Goal: Task Accomplishment & Management: Use online tool/utility

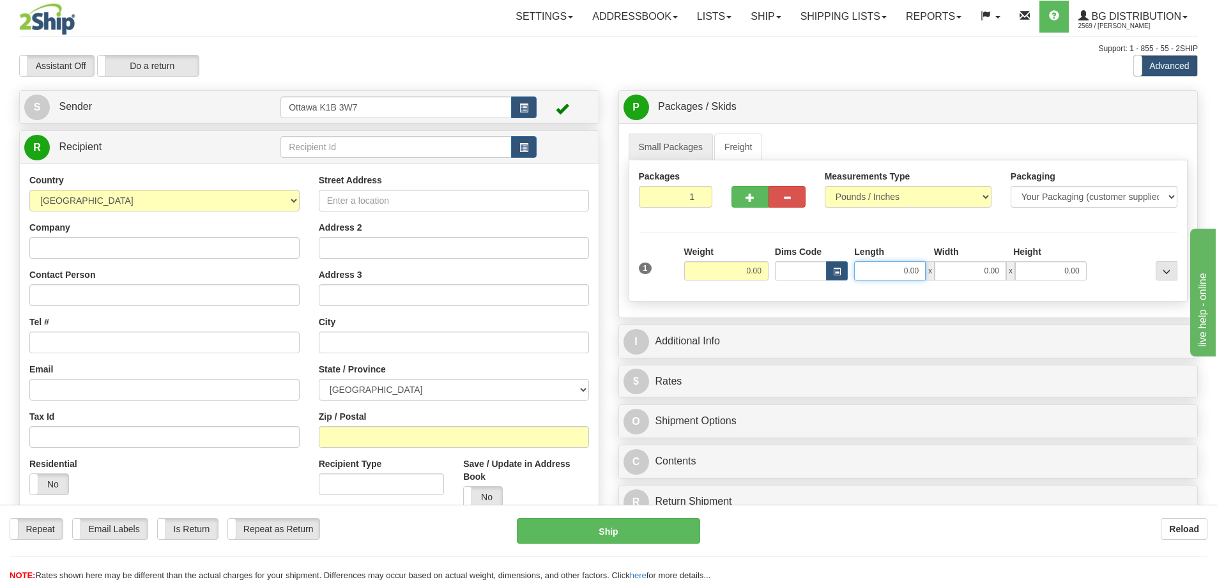
click at [903, 265] on input "0.00" at bounding box center [890, 270] width 72 height 19
type input "11.00"
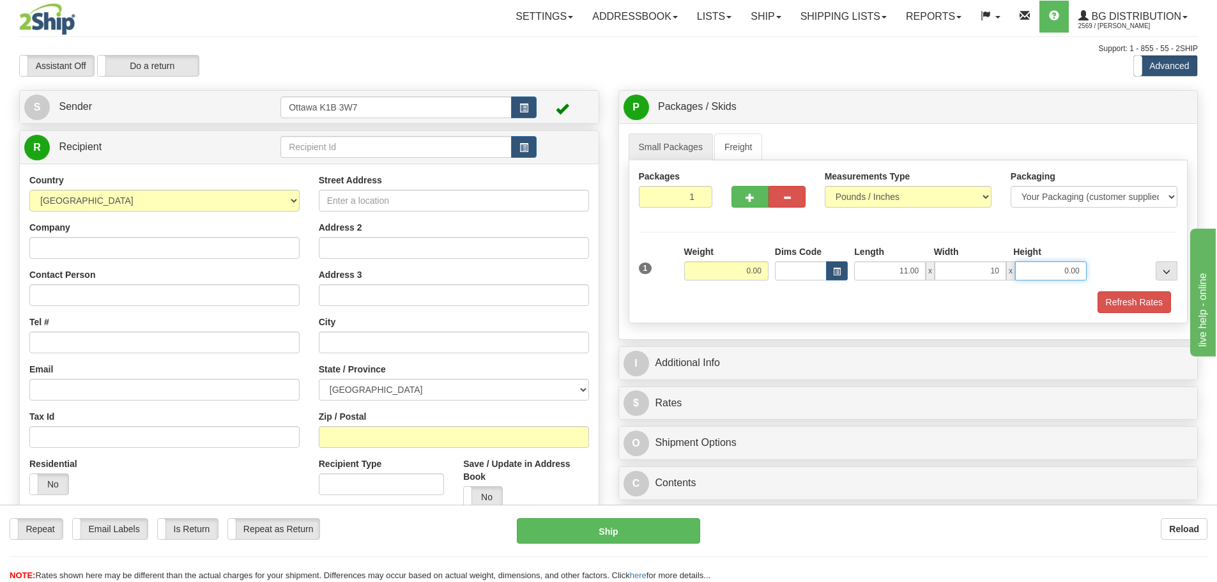
type input "10.00"
type input "15.00"
click at [752, 274] on input "0.00" at bounding box center [726, 270] width 84 height 19
type input "27.50"
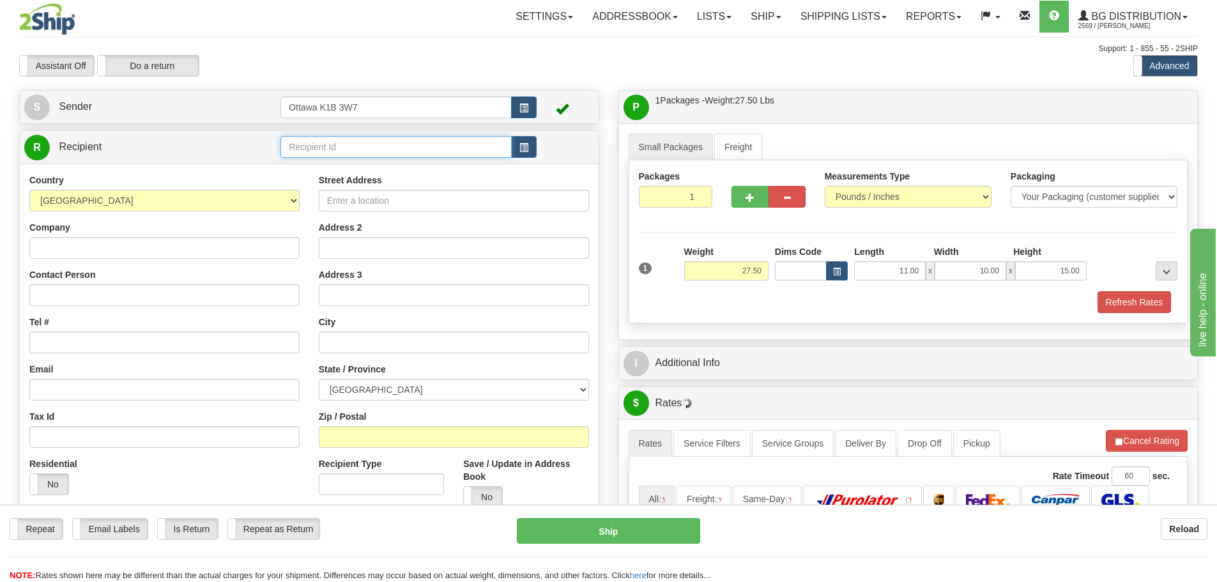
click at [328, 144] on input "text" at bounding box center [395, 147] width 231 height 22
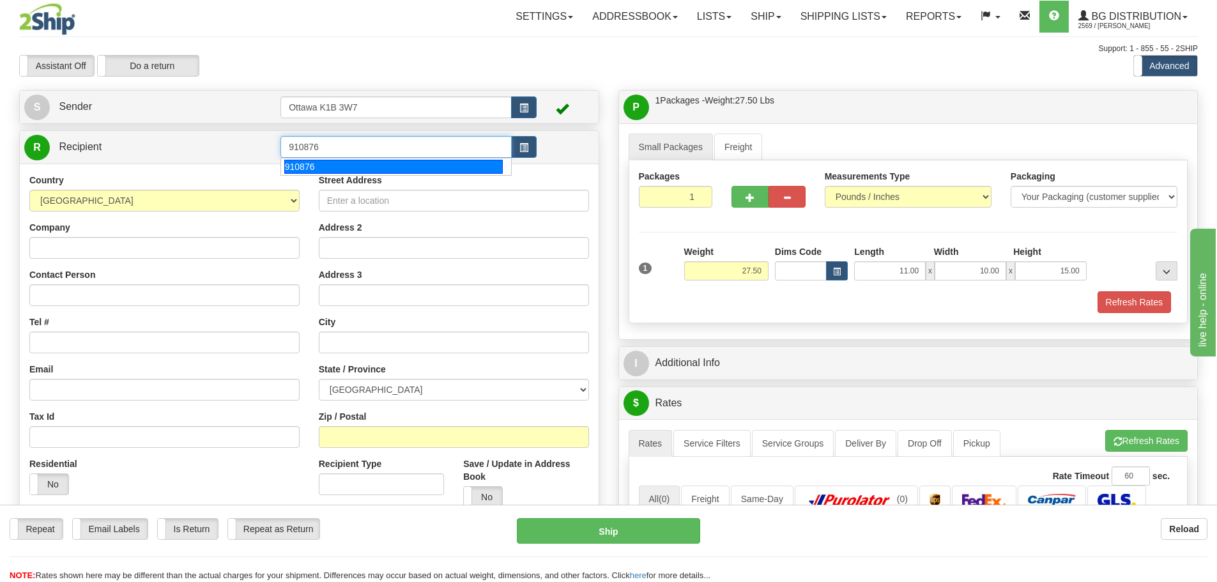
click at [326, 160] on div "910876" at bounding box center [393, 167] width 219 height 14
type input "910876"
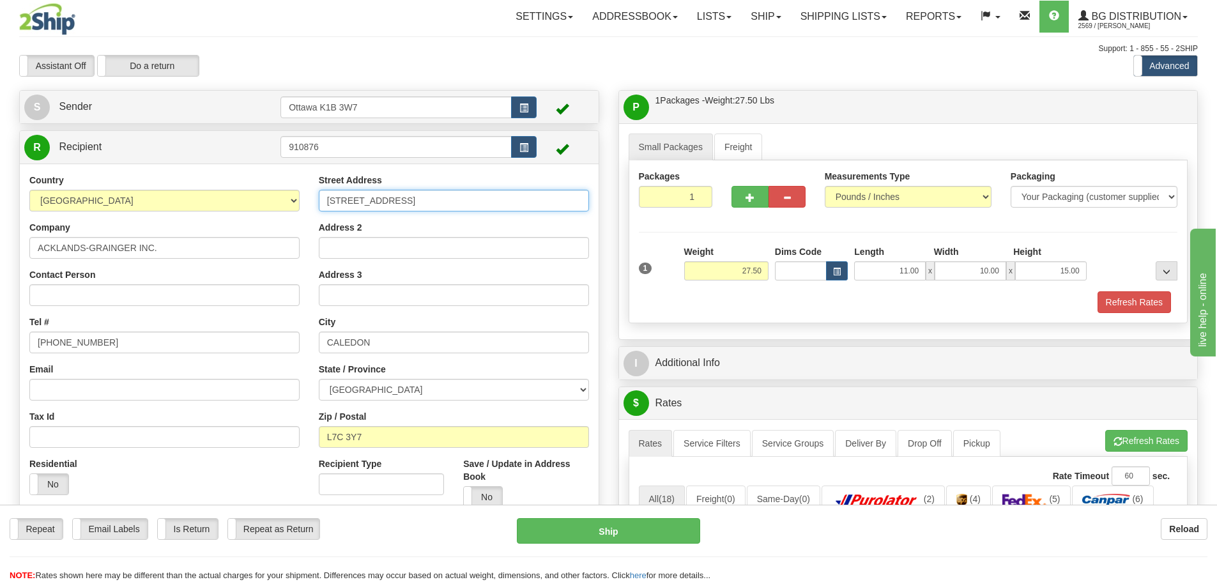
click at [449, 196] on input "[STREET_ADDRESS]" at bounding box center [454, 201] width 270 height 22
type input "[STREET_ADDRESS][PERSON_NAME]"
click at [402, 346] on input "CALEDON" at bounding box center [454, 343] width 270 height 22
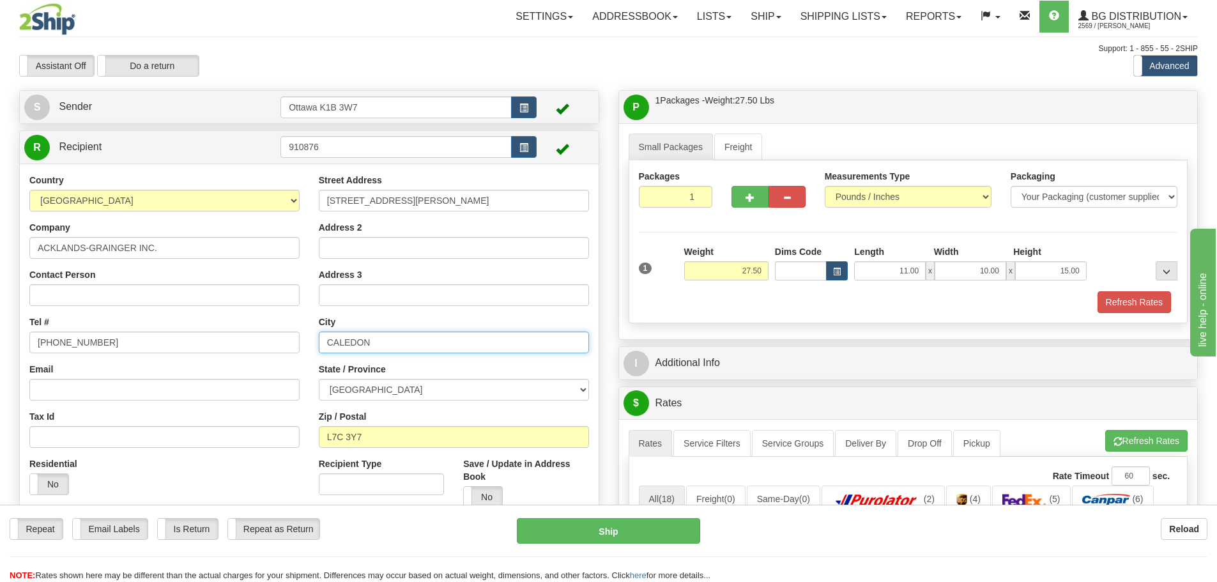
click at [402, 346] on input "CALEDON" at bounding box center [454, 343] width 270 height 22
type input "s"
type input "S"
type input "SASKATOON"
click at [380, 429] on input "L7C 3Y7" at bounding box center [454, 437] width 270 height 22
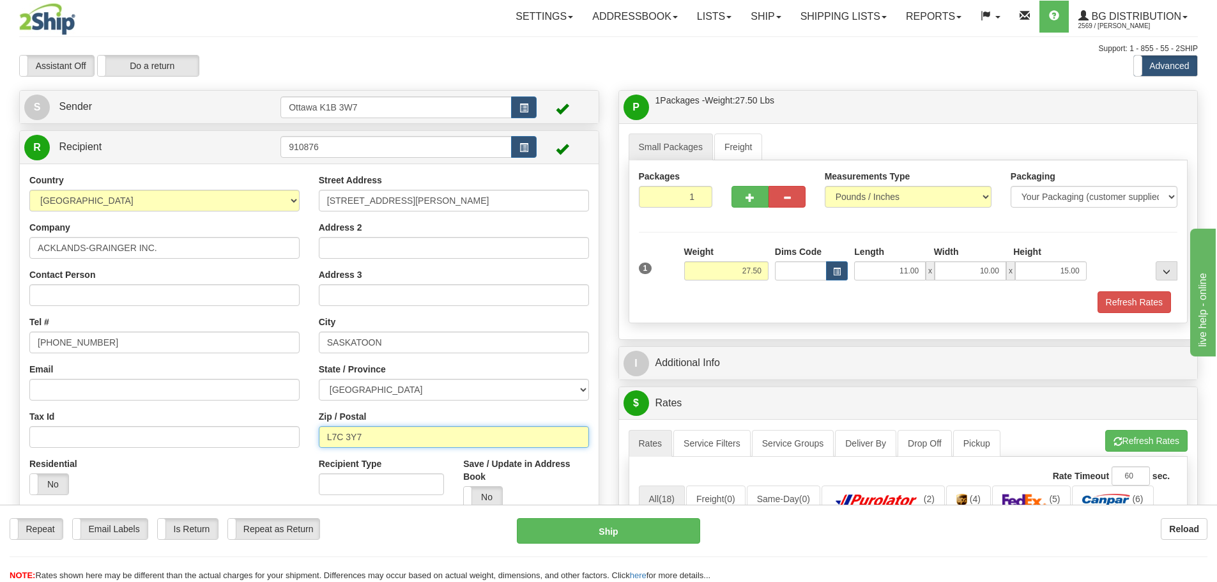
click at [380, 429] on input "L7C 3Y7" at bounding box center [454, 437] width 270 height 22
type input "S7P 0B1"
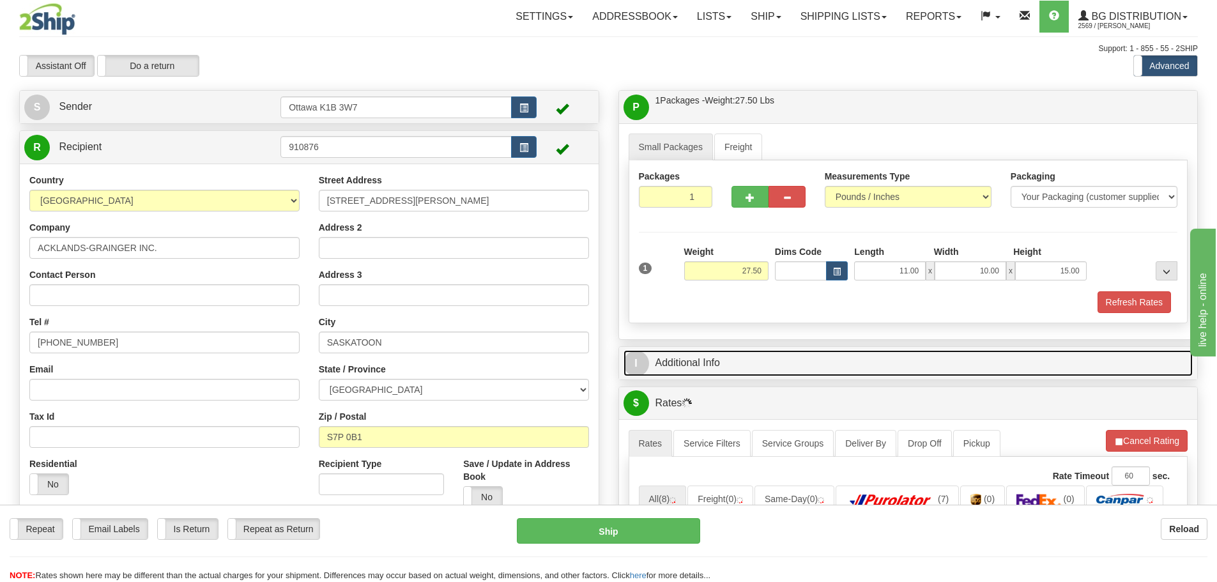
click at [701, 360] on link "I Additional Info" at bounding box center [909, 363] width 570 height 26
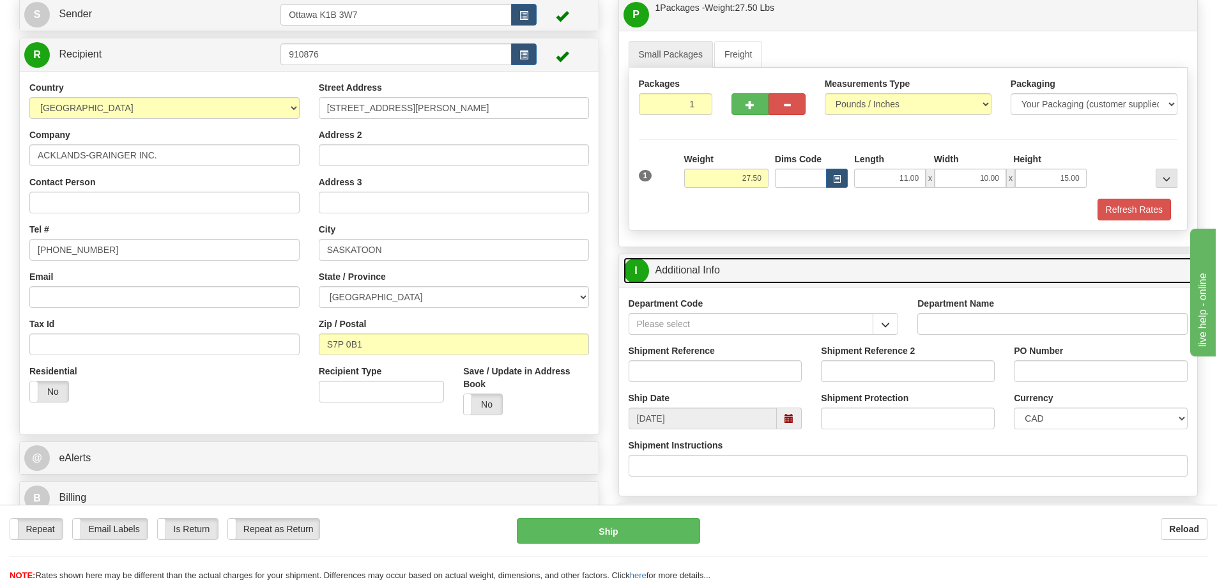
scroll to position [128, 0]
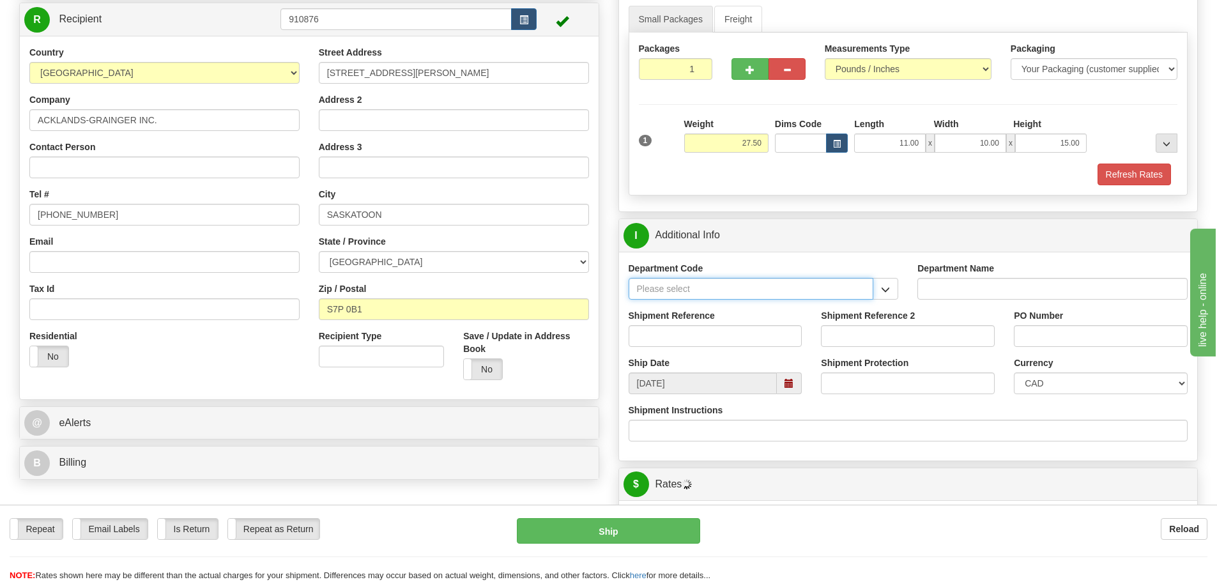
click at [744, 290] on input "Department Code" at bounding box center [751, 289] width 245 height 22
click at [882, 295] on button "button" at bounding box center [886, 289] width 26 height 22
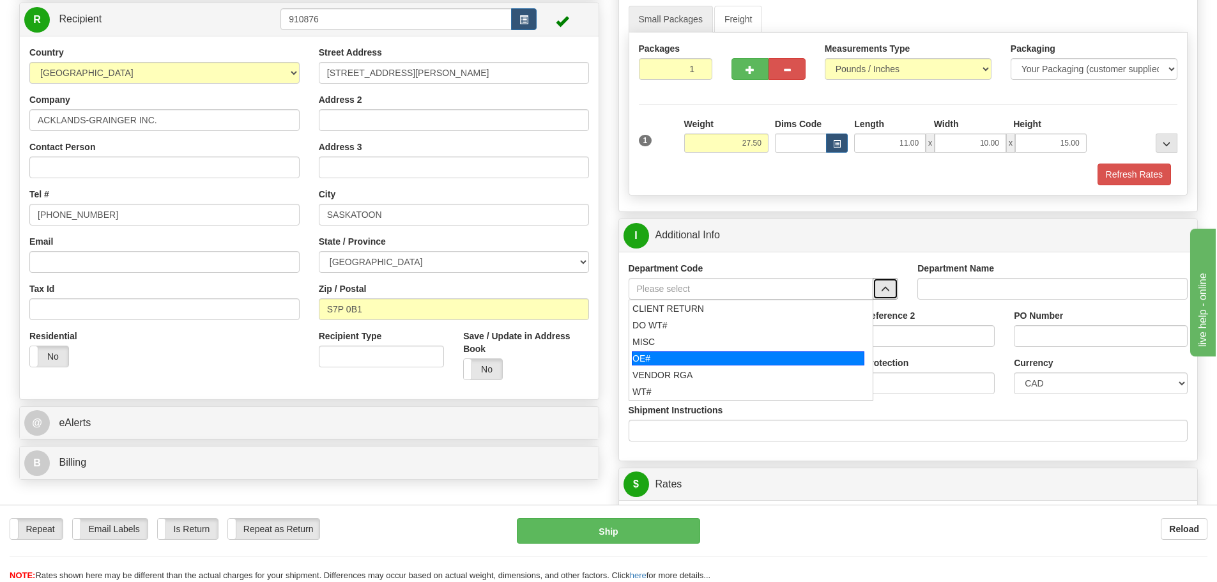
click at [725, 353] on div "OE#" at bounding box center [748, 358] width 233 height 14
type input "OE#"
type input "ORDERS"
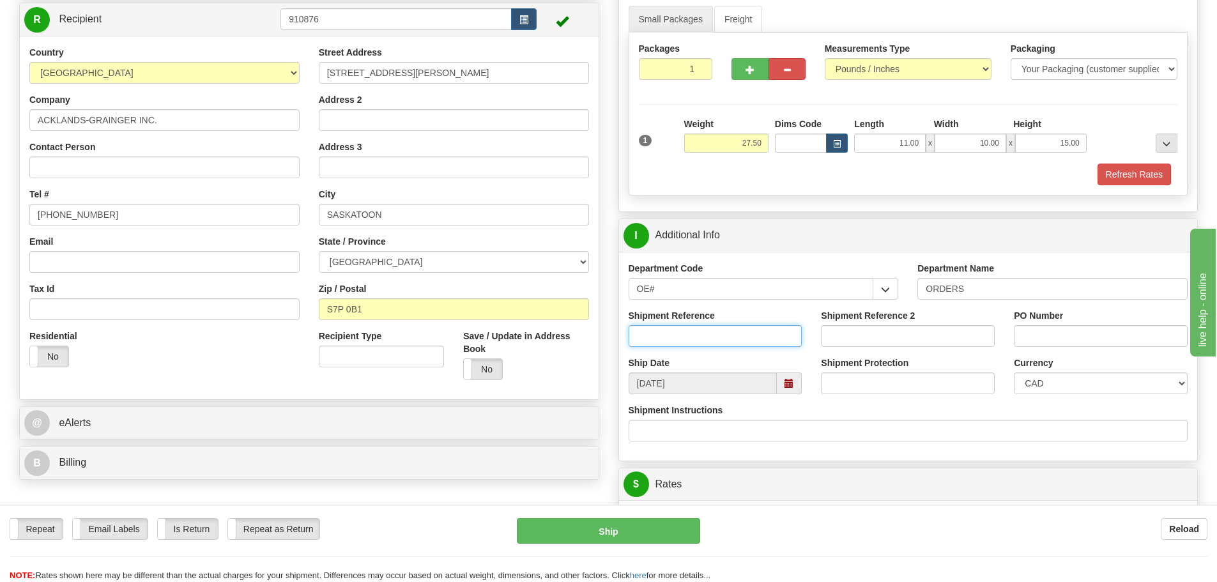
click at [690, 329] on input "Shipment Reference" at bounding box center [716, 336] width 174 height 22
type input "10204209-00"
click at [1053, 341] on input "PO Number" at bounding box center [1101, 336] width 174 height 22
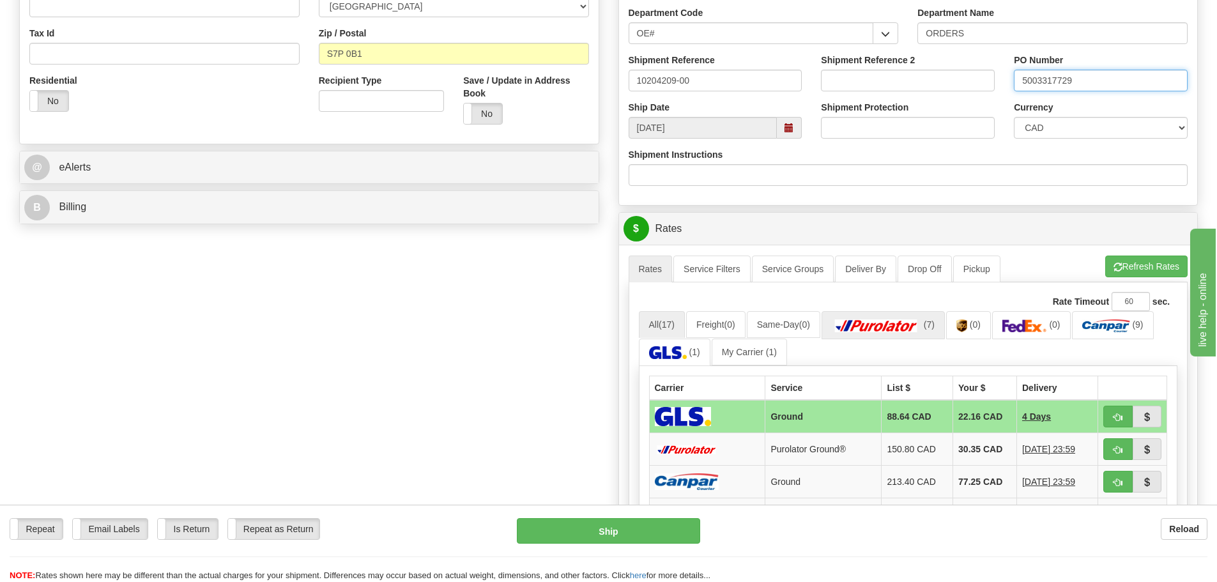
scroll to position [447, 0]
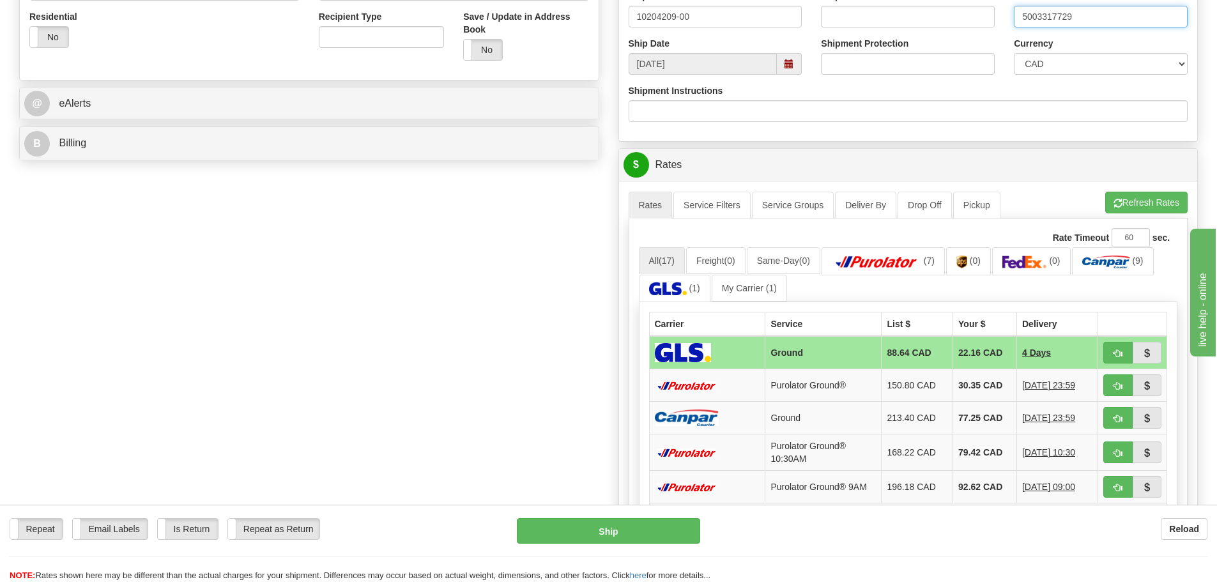
type input "5003317729"
click at [1116, 385] on span "button" at bounding box center [1118, 386] width 9 height 8
type input "260"
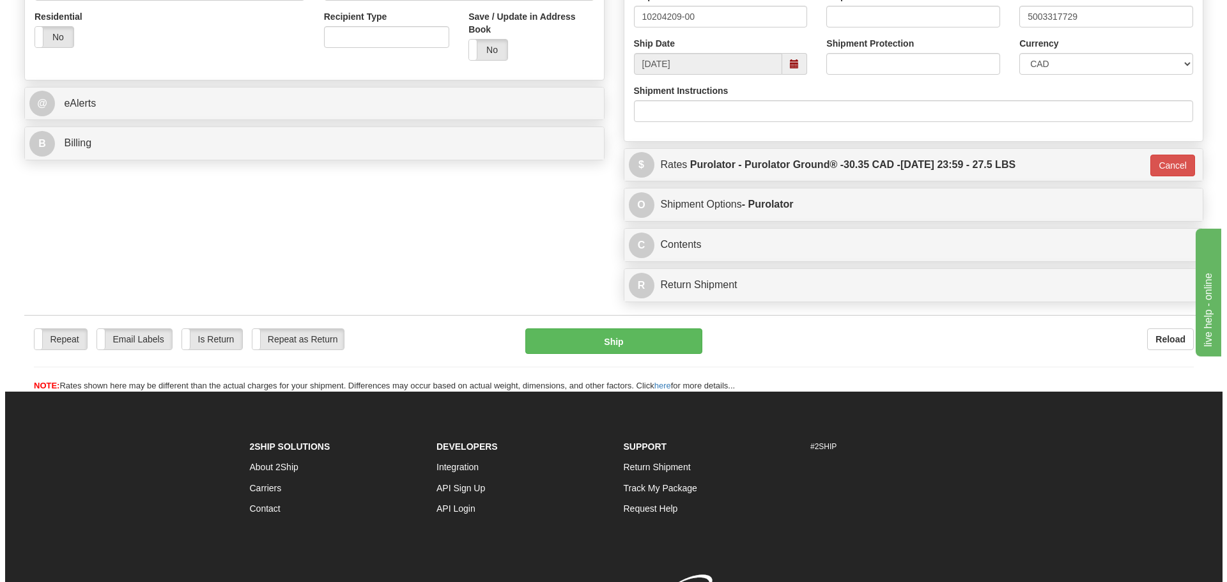
scroll to position [383, 0]
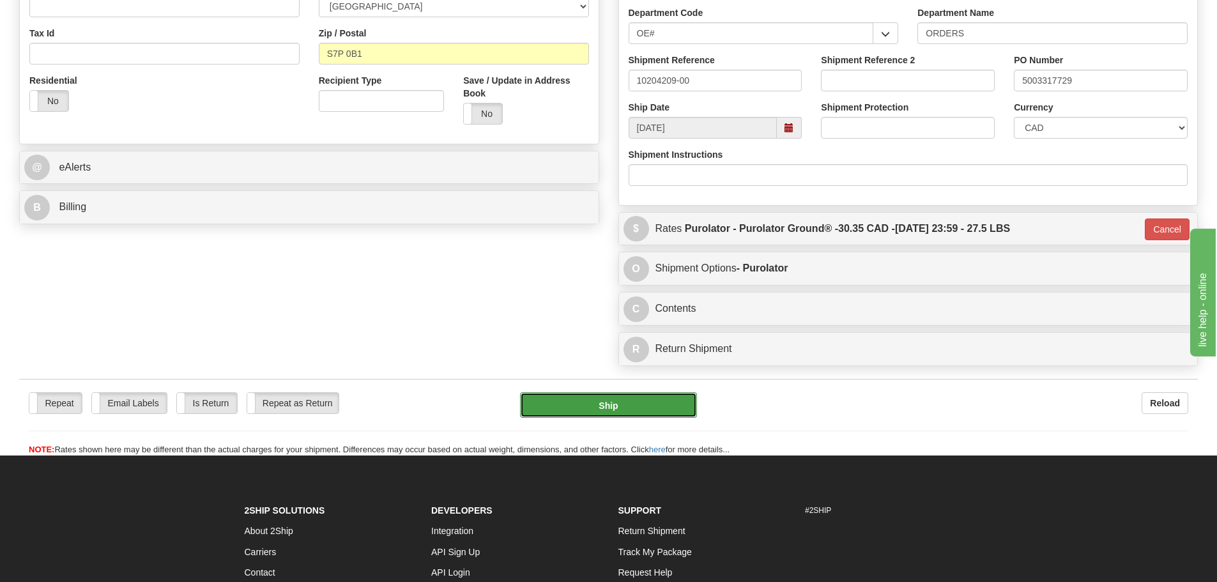
click at [623, 399] on button "Ship" at bounding box center [608, 405] width 177 height 26
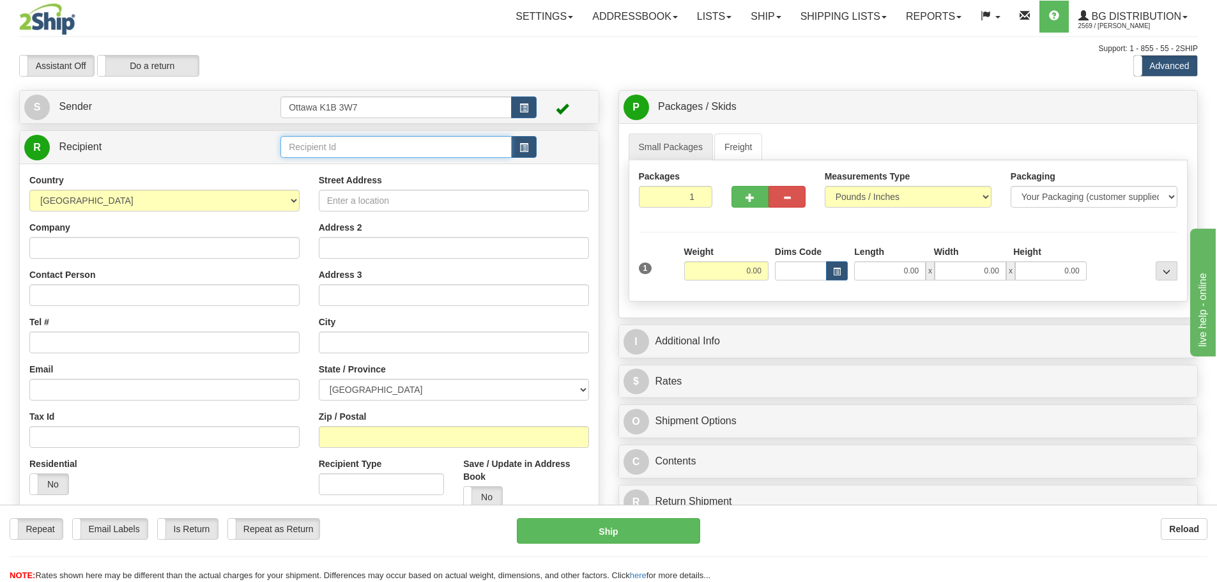
click at [350, 150] on input "text" at bounding box center [395, 147] width 231 height 22
click at [339, 170] on div "910876" at bounding box center [394, 166] width 218 height 13
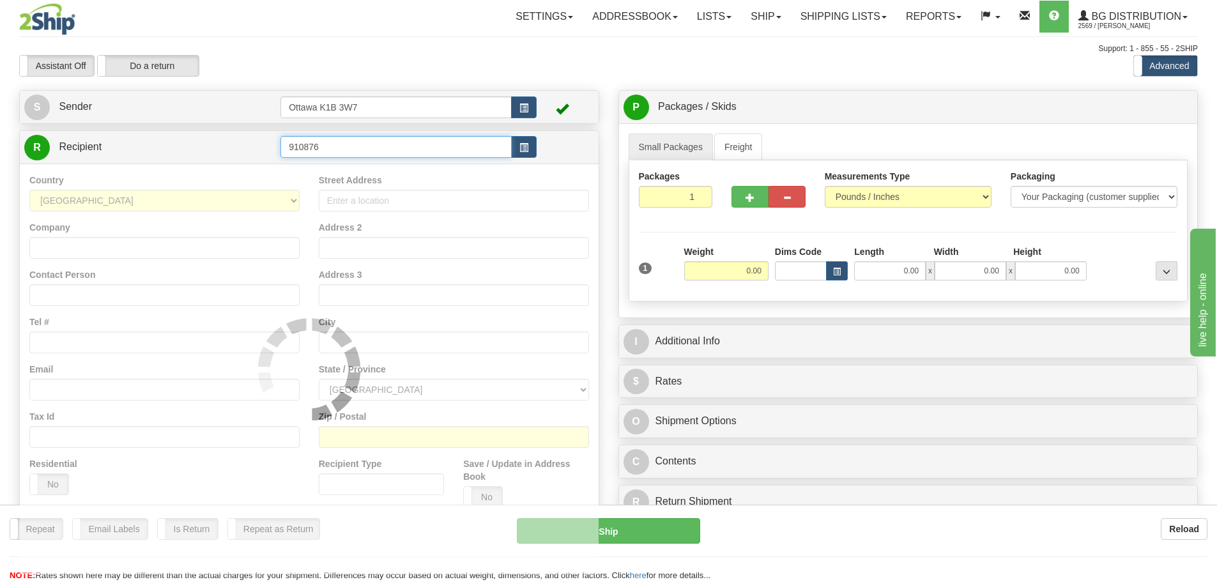
type input "910876"
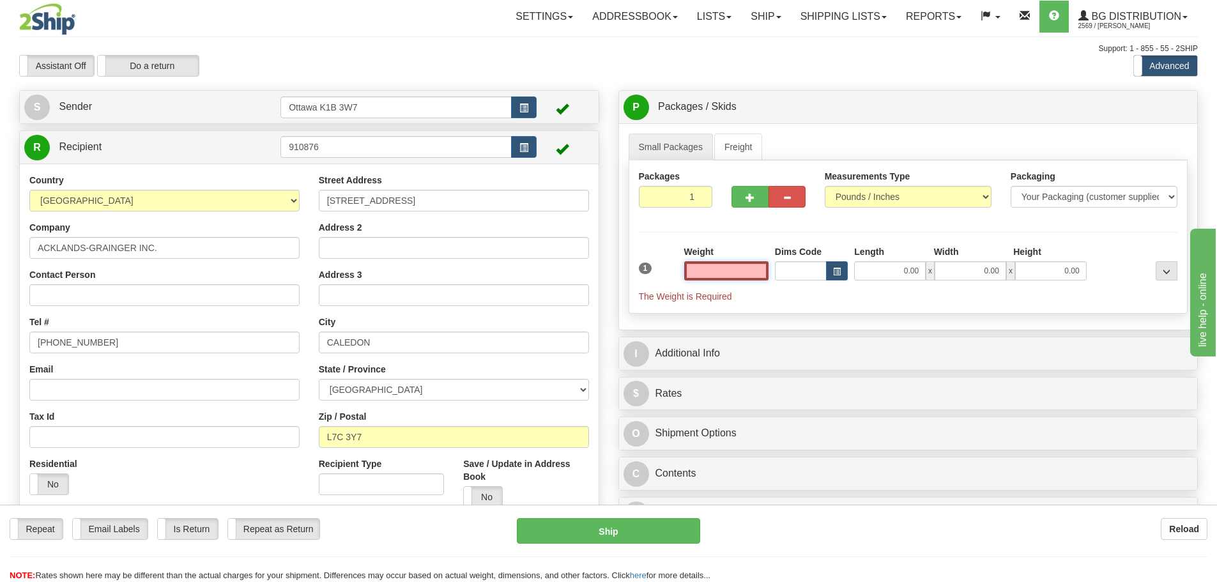
click at [741, 273] on input "text" at bounding box center [726, 270] width 84 height 19
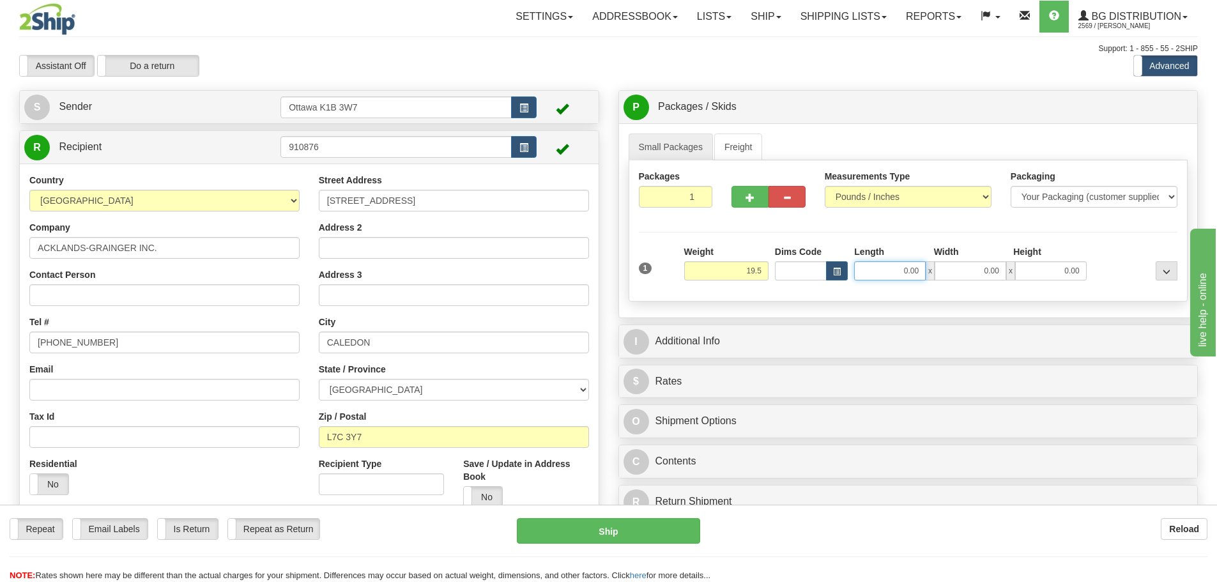
type input "19.50"
click at [905, 266] on input "0.00" at bounding box center [890, 270] width 72 height 19
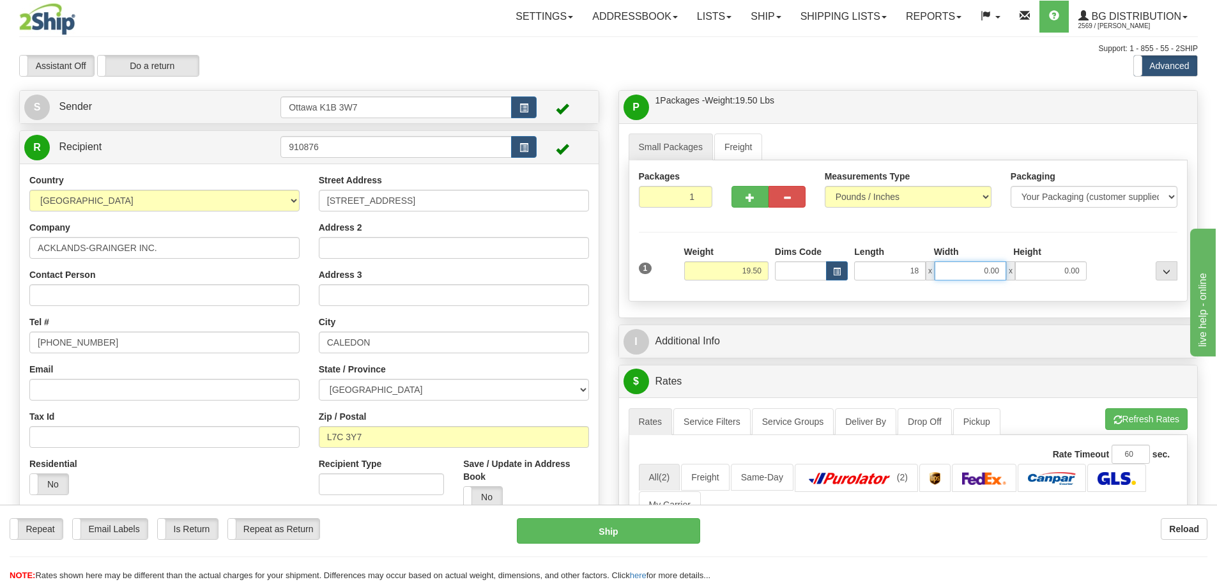
type input "18.00"
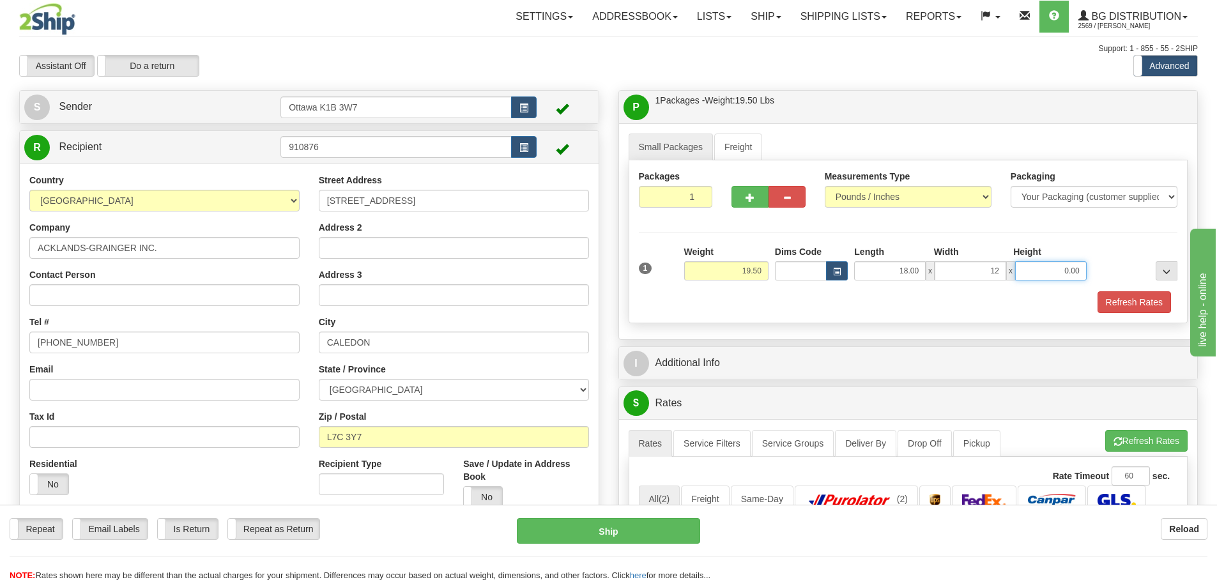
type input "12.00"
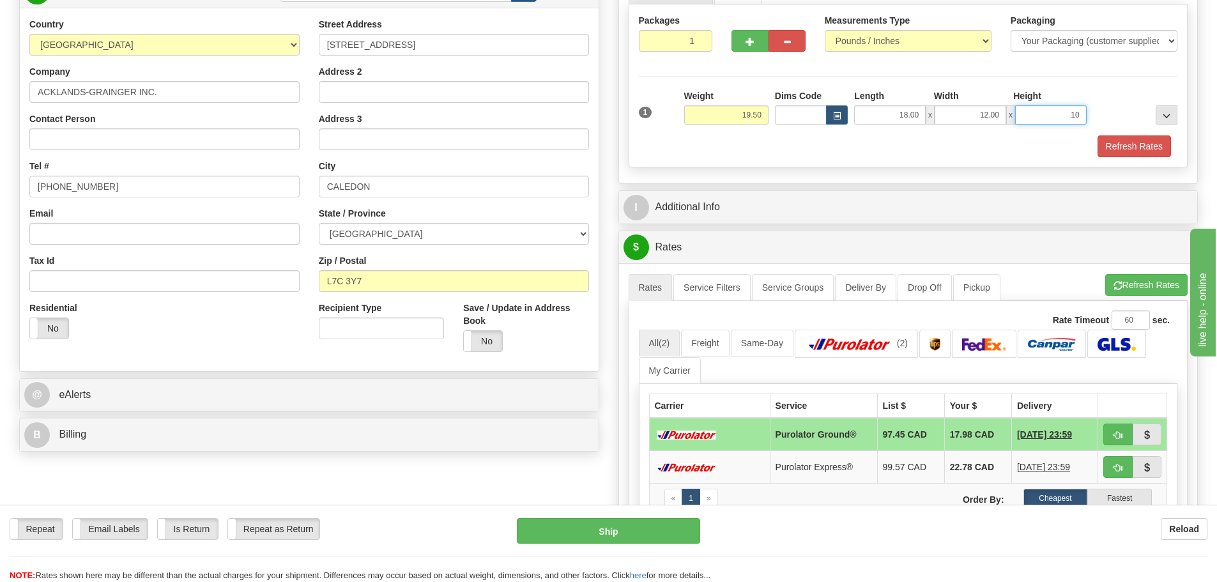
scroll to position [192, 0]
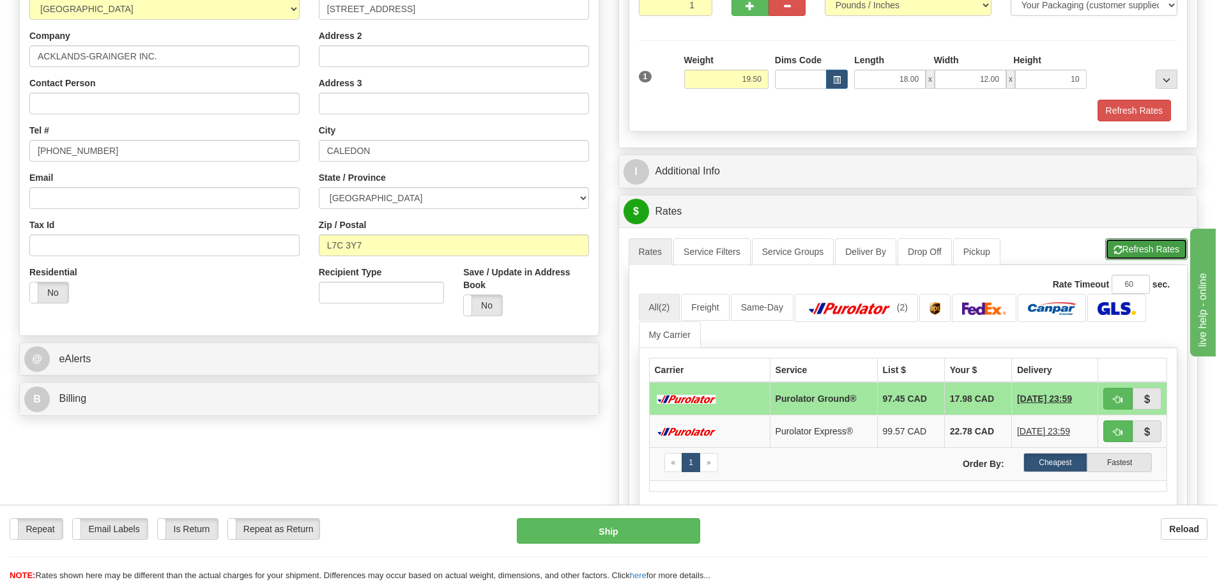
type input "10.00"
click at [1137, 244] on button "Refresh Rates" at bounding box center [1146, 249] width 82 height 22
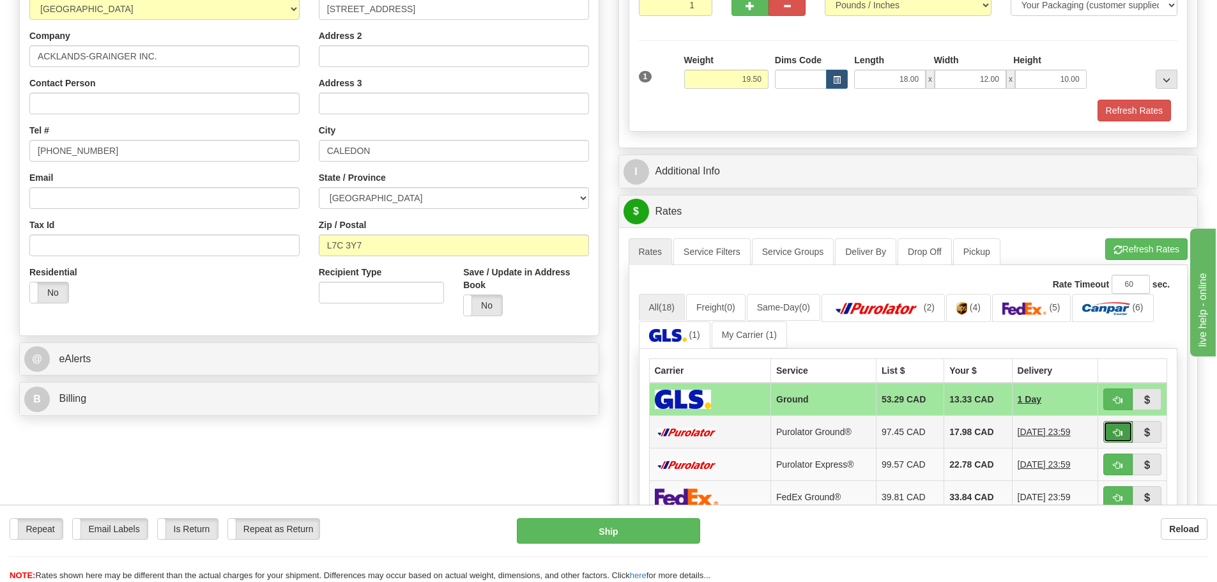
click at [1118, 429] on span "button" at bounding box center [1118, 433] width 9 height 8
type input "260"
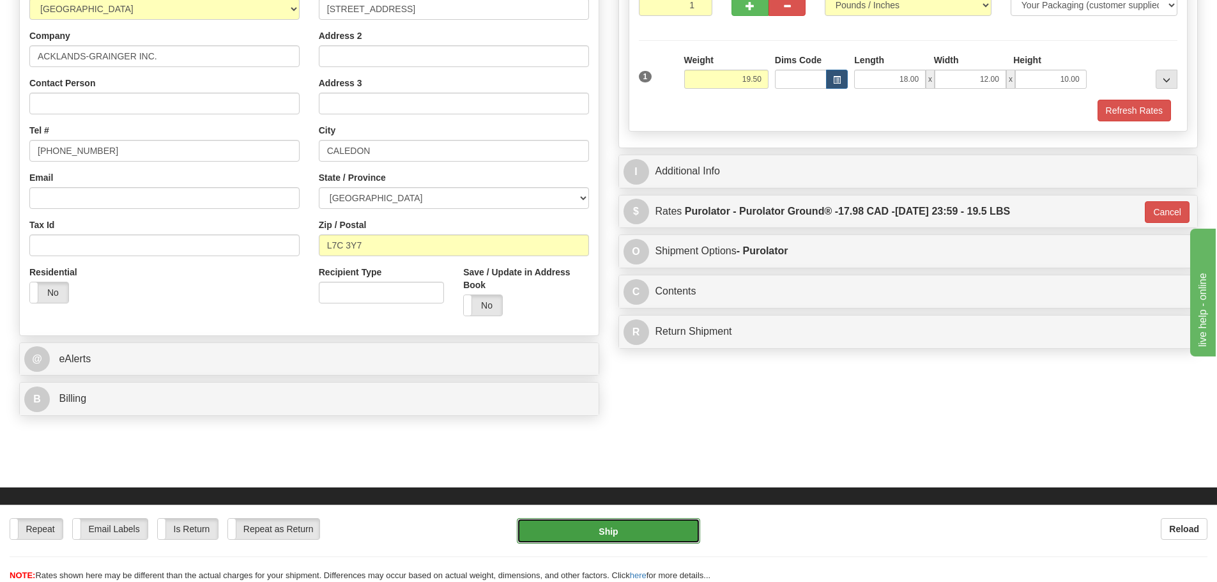
click at [657, 523] on button "Ship" at bounding box center [608, 531] width 183 height 26
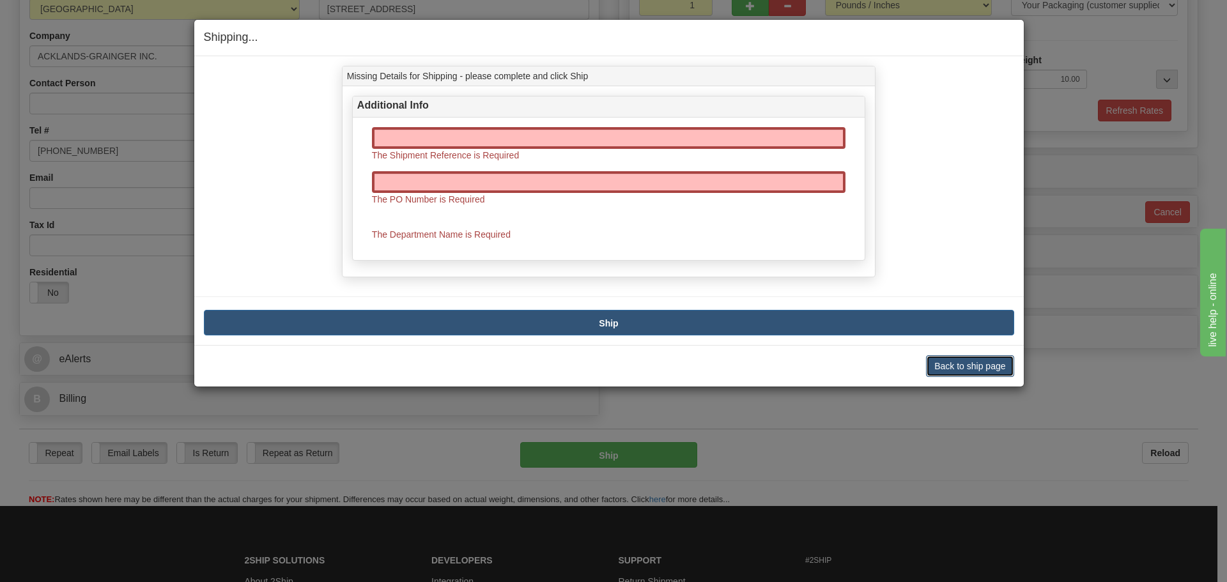
click at [951, 364] on button "Back to ship page" at bounding box center [970, 366] width 88 height 22
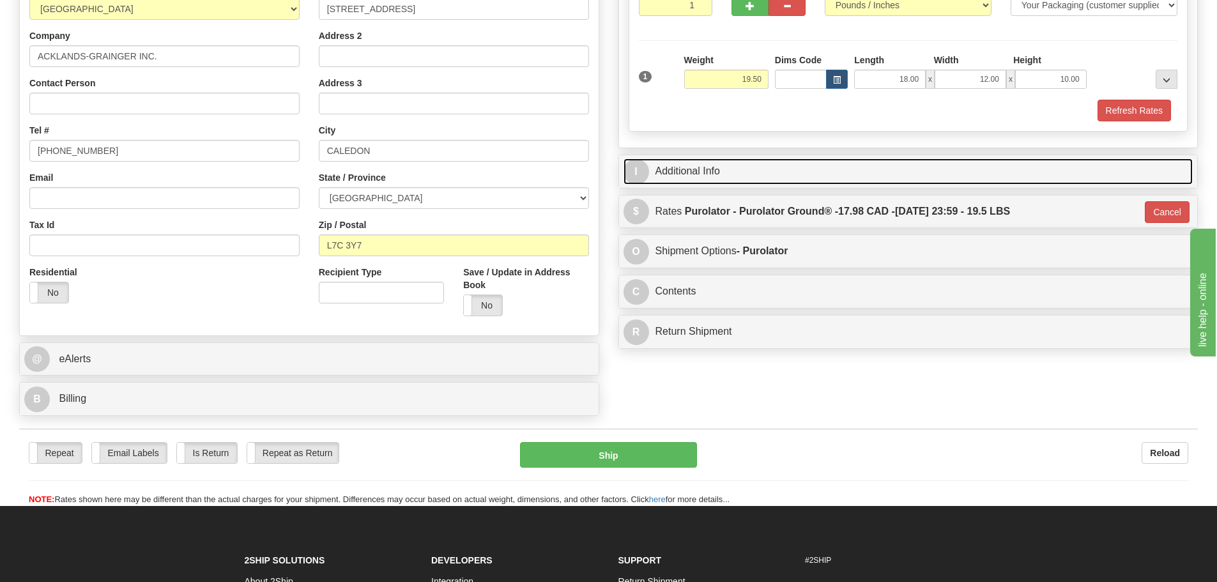
click at [749, 163] on link "I Additional Info" at bounding box center [909, 171] width 570 height 26
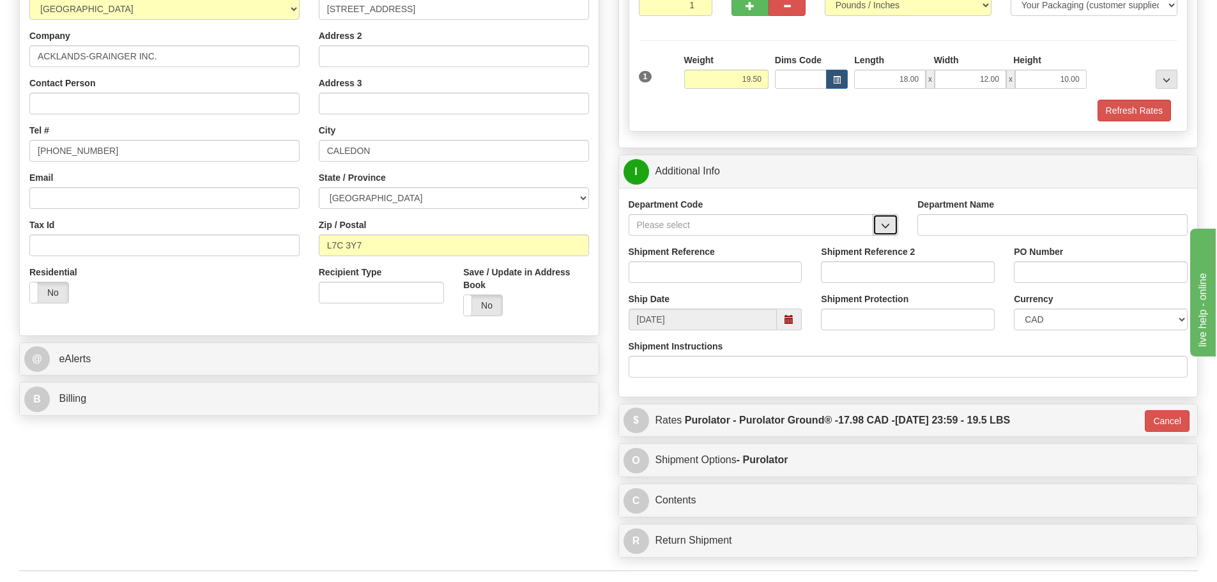
click at [889, 229] on span "button" at bounding box center [885, 226] width 9 height 8
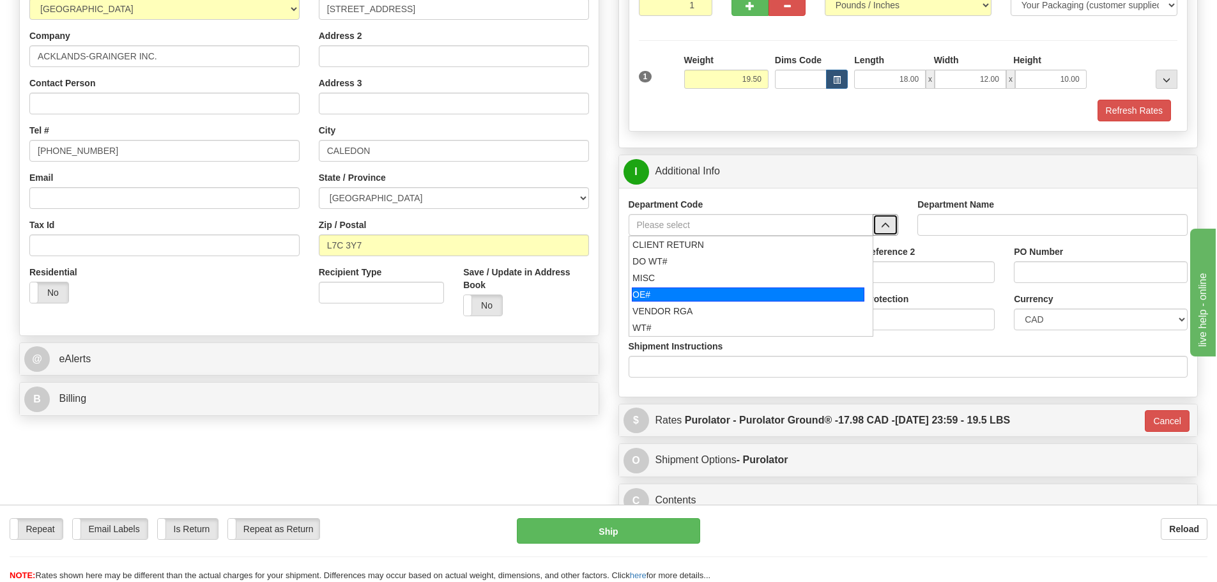
click at [699, 291] on div "OE#" at bounding box center [748, 295] width 233 height 14
type input "OE#"
type input "ORDERS"
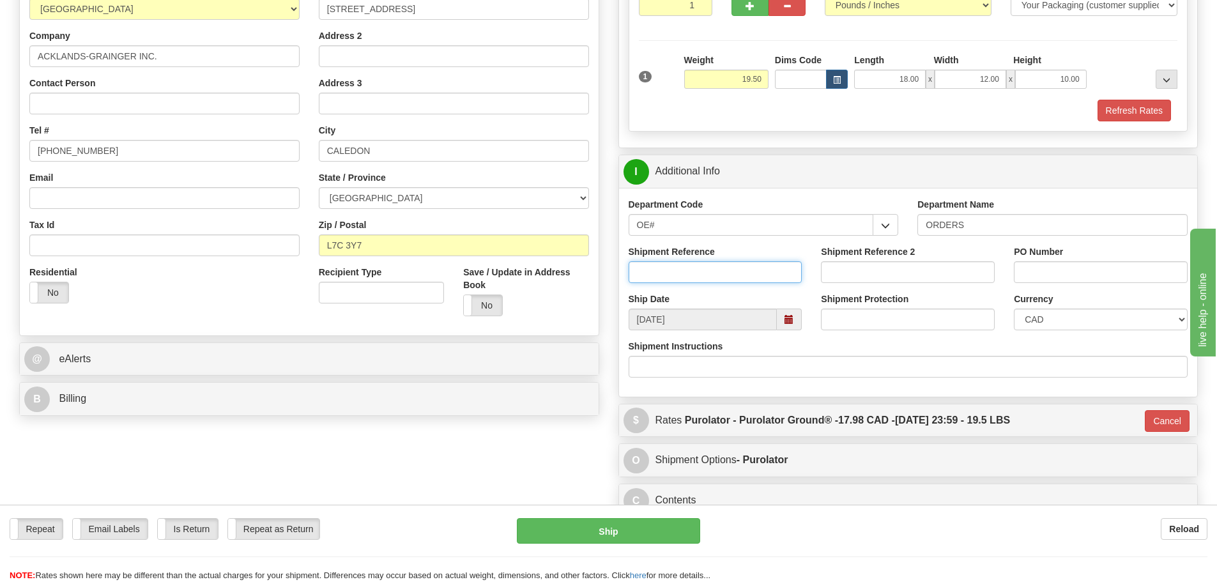
click at [724, 271] on input "Shipment Reference" at bounding box center [716, 272] width 174 height 22
type input "10204208-00"
click at [1043, 273] on input "PO Number" at bounding box center [1101, 272] width 174 height 22
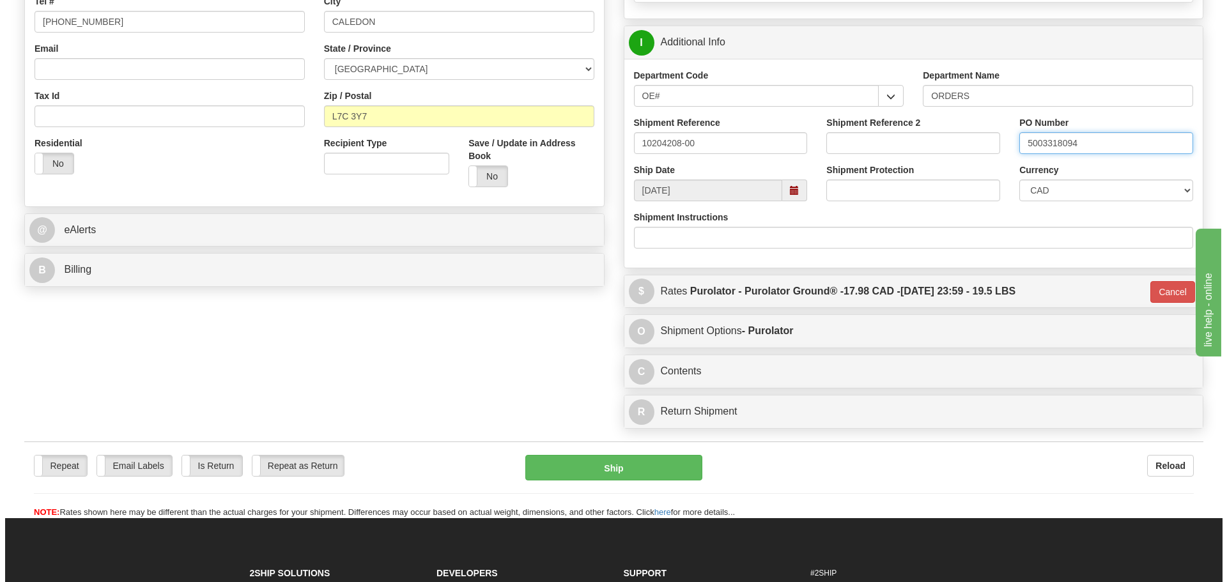
scroll to position [383, 0]
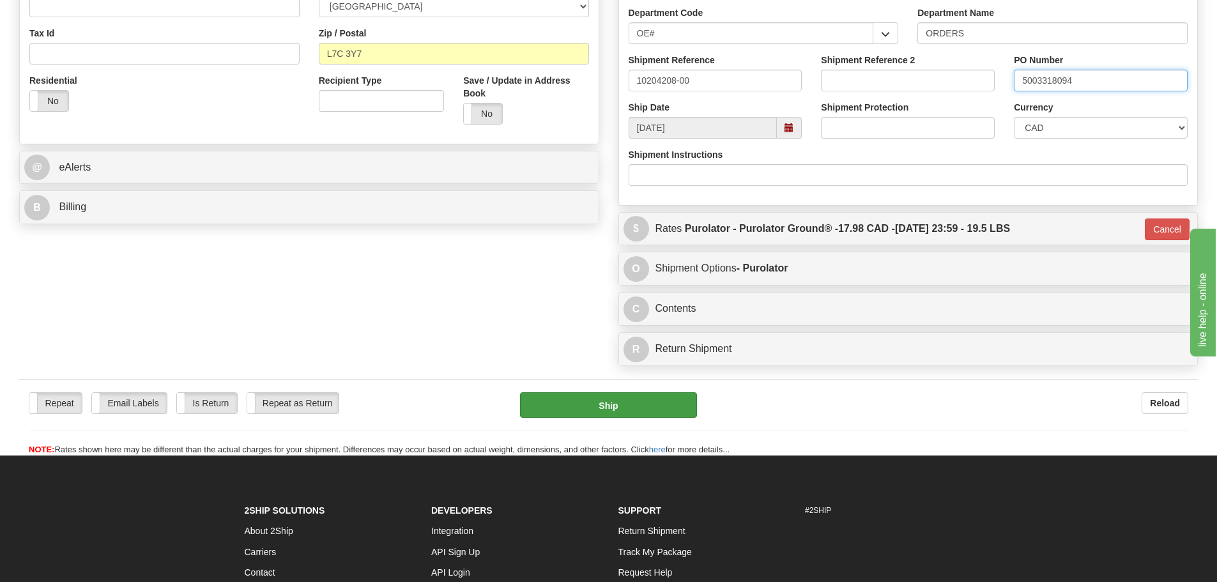
type input "5003318094"
click at [622, 401] on button "Ship" at bounding box center [608, 405] width 177 height 26
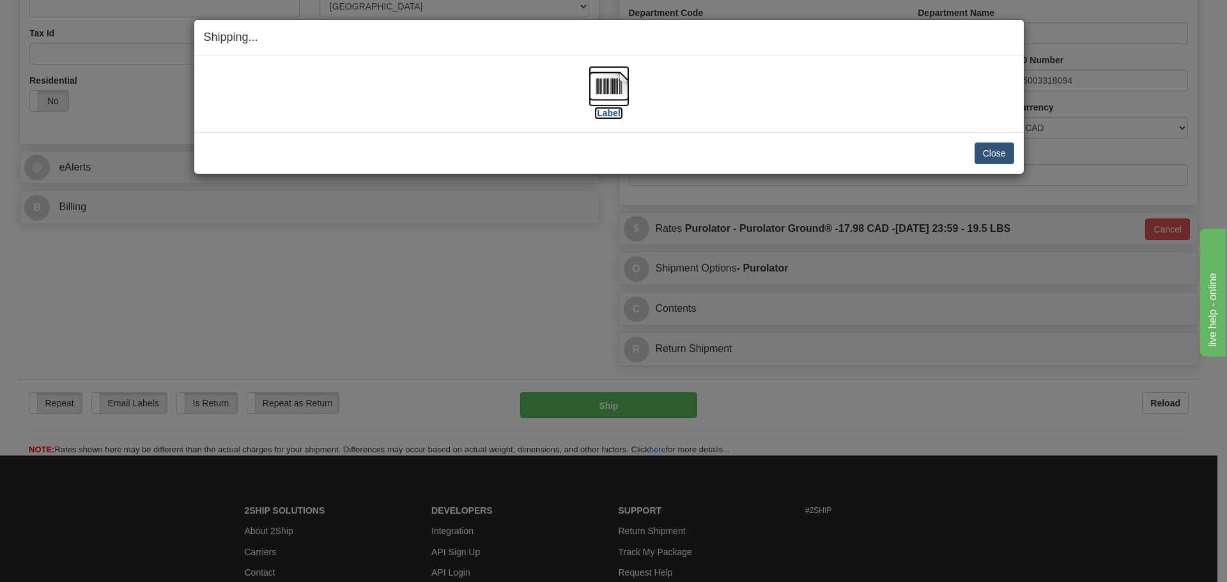
click at [612, 116] on label "[Label]" at bounding box center [608, 113] width 29 height 13
